Goal: Information Seeking & Learning: Learn about a topic

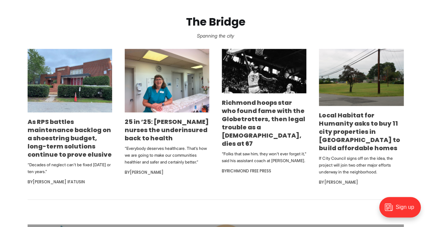
scroll to position [419, 0]
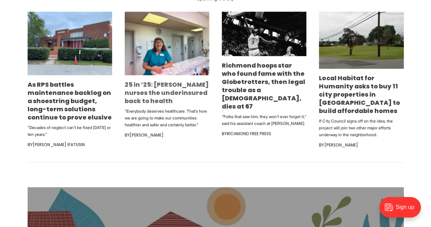
click at [131, 87] on link "25 in ’25: [PERSON_NAME] nurses the underinsured back to health" at bounding box center [167, 92] width 84 height 25
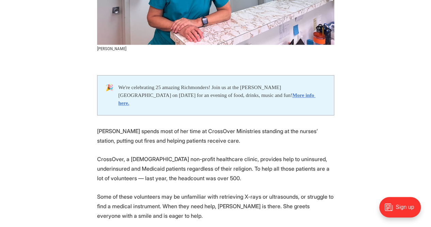
scroll to position [284, 0]
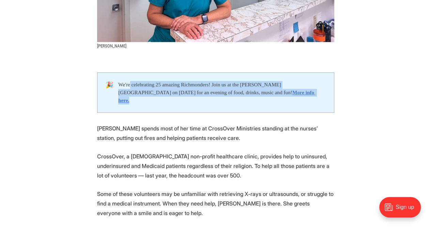
drag, startPoint x: 0, startPoint y: 0, endPoint x: 303, endPoint y: 106, distance: 321.0
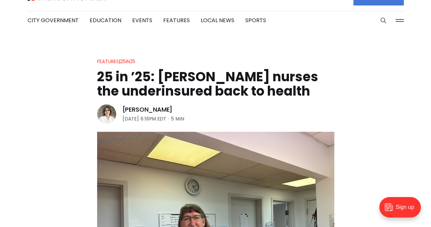
scroll to position [0, 0]
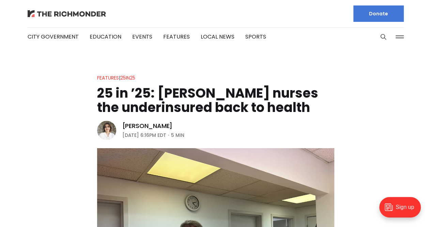
click at [57, 11] on img at bounding box center [67, 13] width 78 height 7
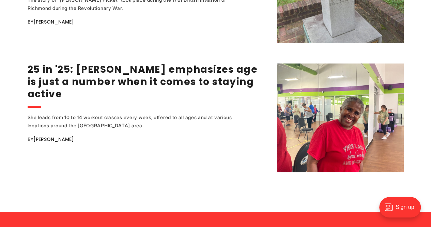
scroll to position [1348, 0]
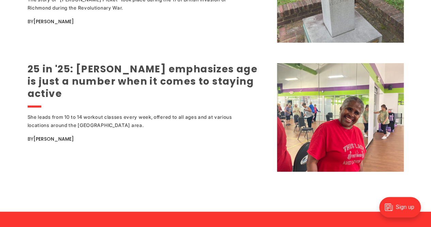
click at [72, 78] on link "25 in '25: [PERSON_NAME] emphasizes age is just a number when it comes to stayi…" at bounding box center [143, 81] width 230 height 38
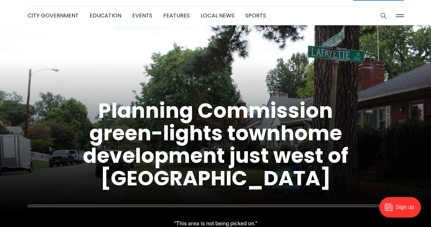
scroll to position [0, 0]
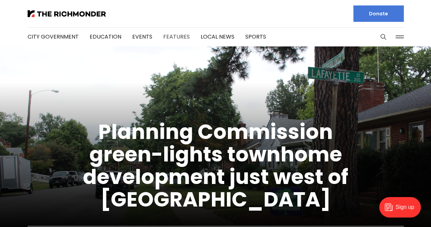
click at [174, 36] on link "Features" at bounding box center [176, 37] width 27 height 8
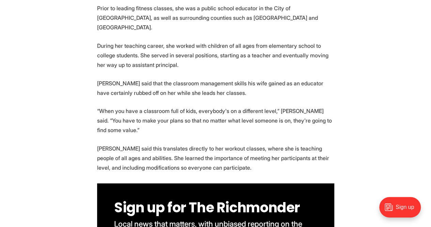
scroll to position [1488, 0]
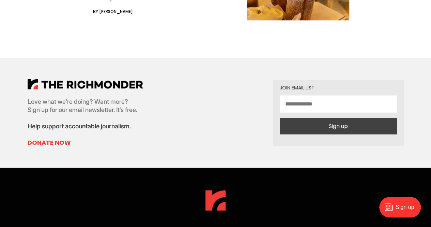
scroll to position [6626, 0]
